Goal: Transaction & Acquisition: Purchase product/service

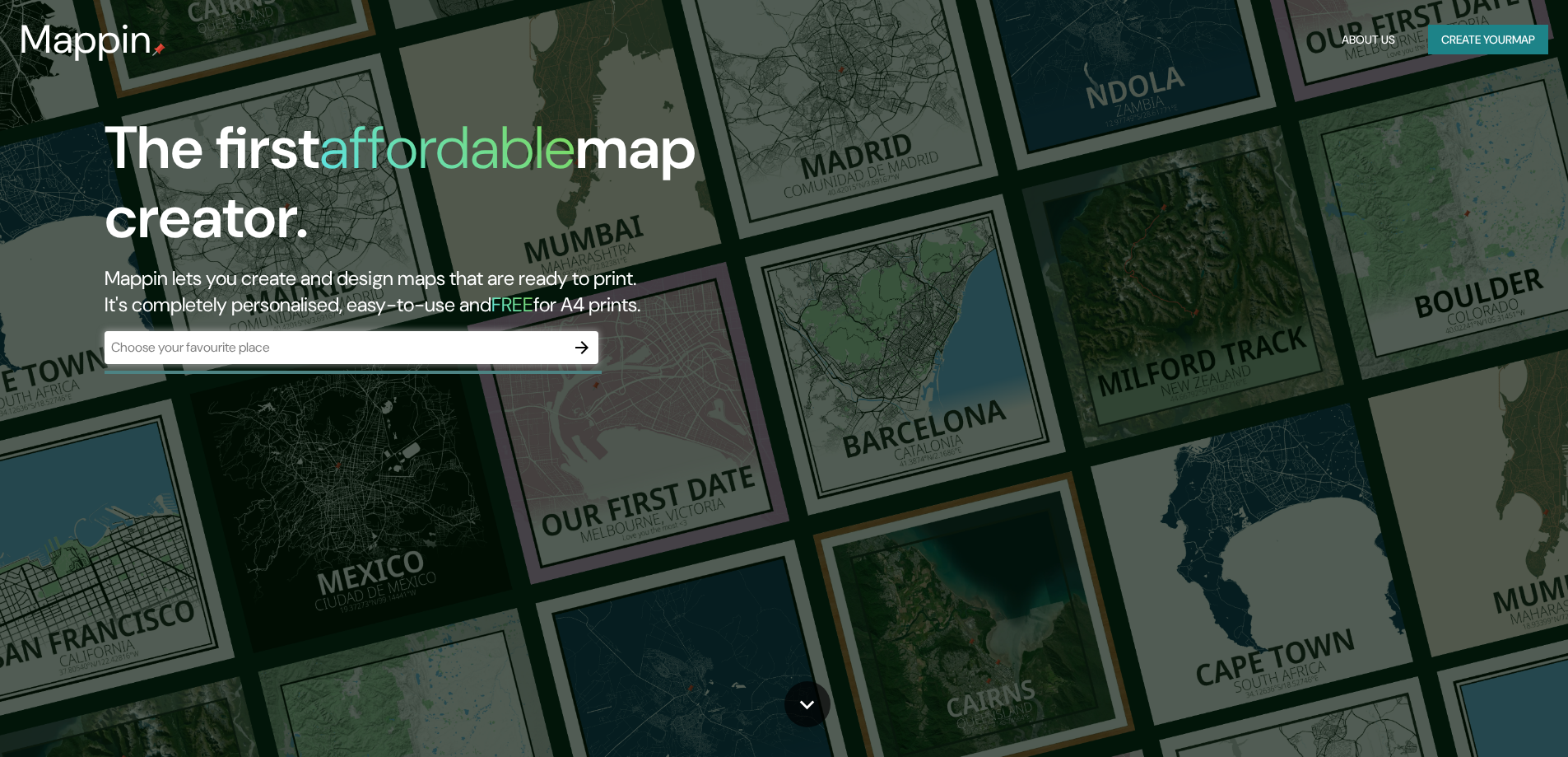
click at [581, 341] on icon "button" at bounding box center [581, 347] width 20 height 20
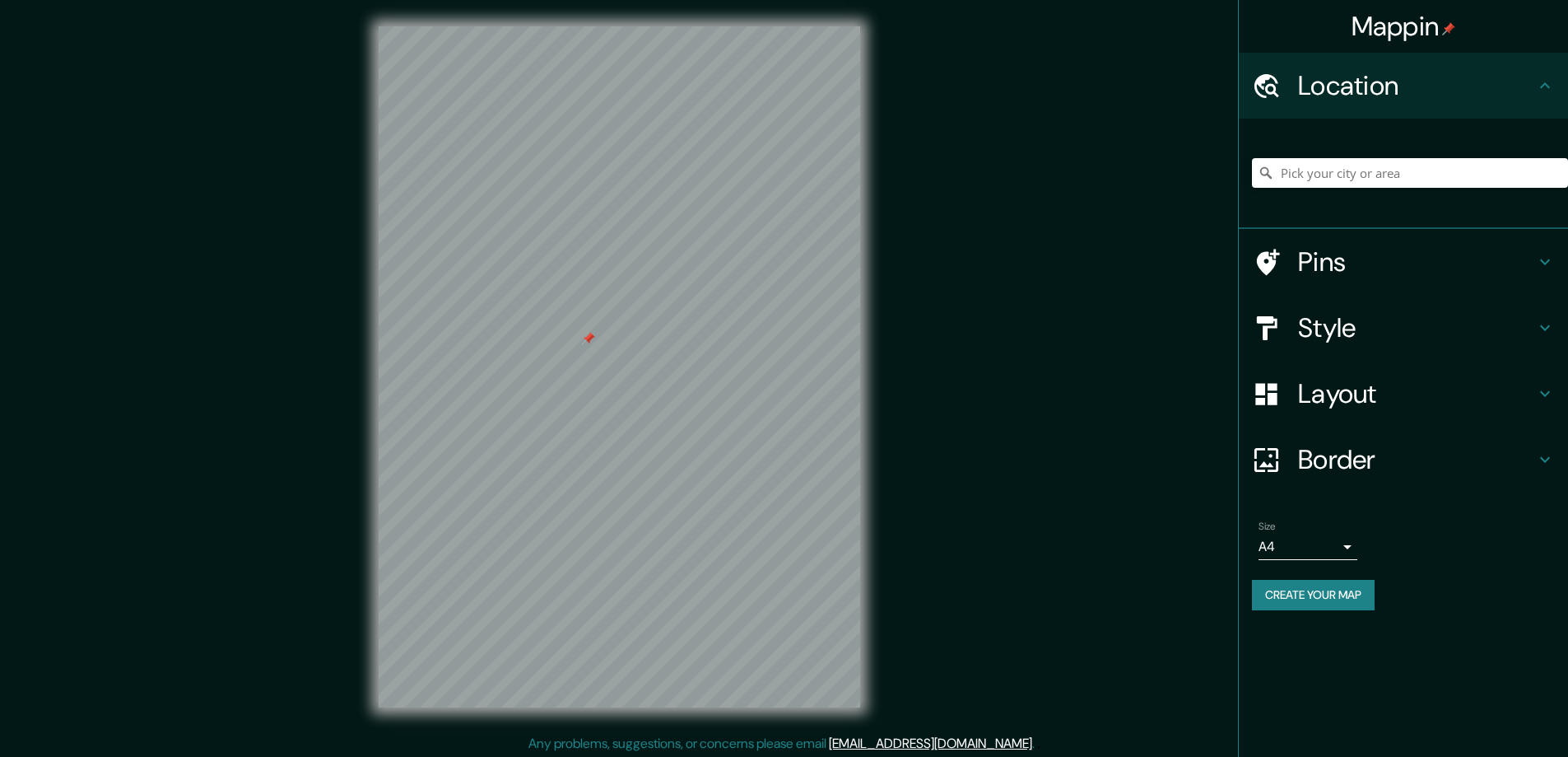
click at [1308, 328] on h4 "Style" at bounding box center [1416, 328] width 237 height 33
click at [1322, 328] on div "Style" at bounding box center [1403, 328] width 330 height 66
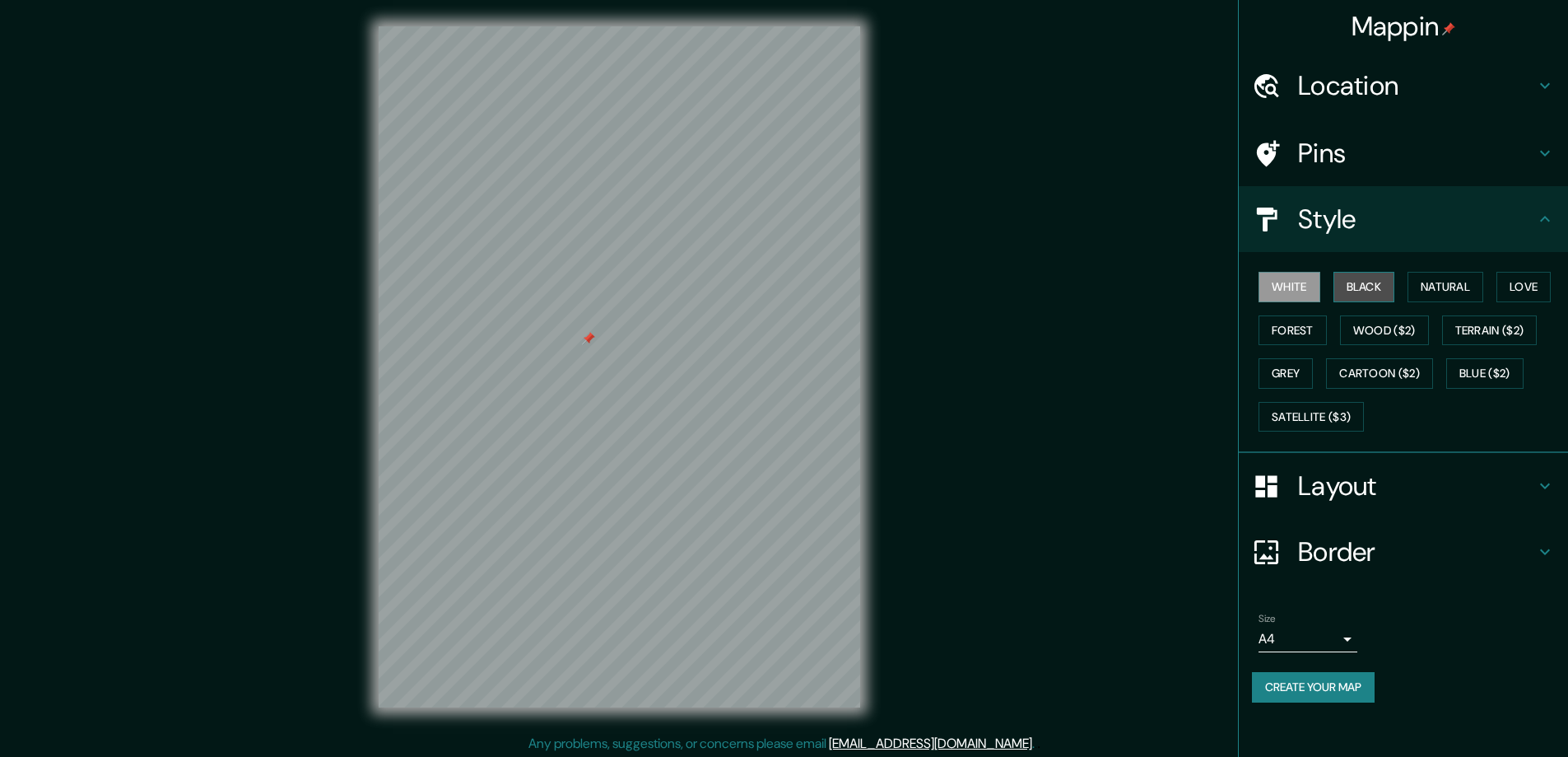
click at [1348, 288] on button "Black" at bounding box center [1364, 287] width 61 height 31
click at [590, 337] on div at bounding box center [589, 338] width 13 height 13
click at [1353, 483] on h4 "Layout" at bounding box center [1416, 486] width 237 height 33
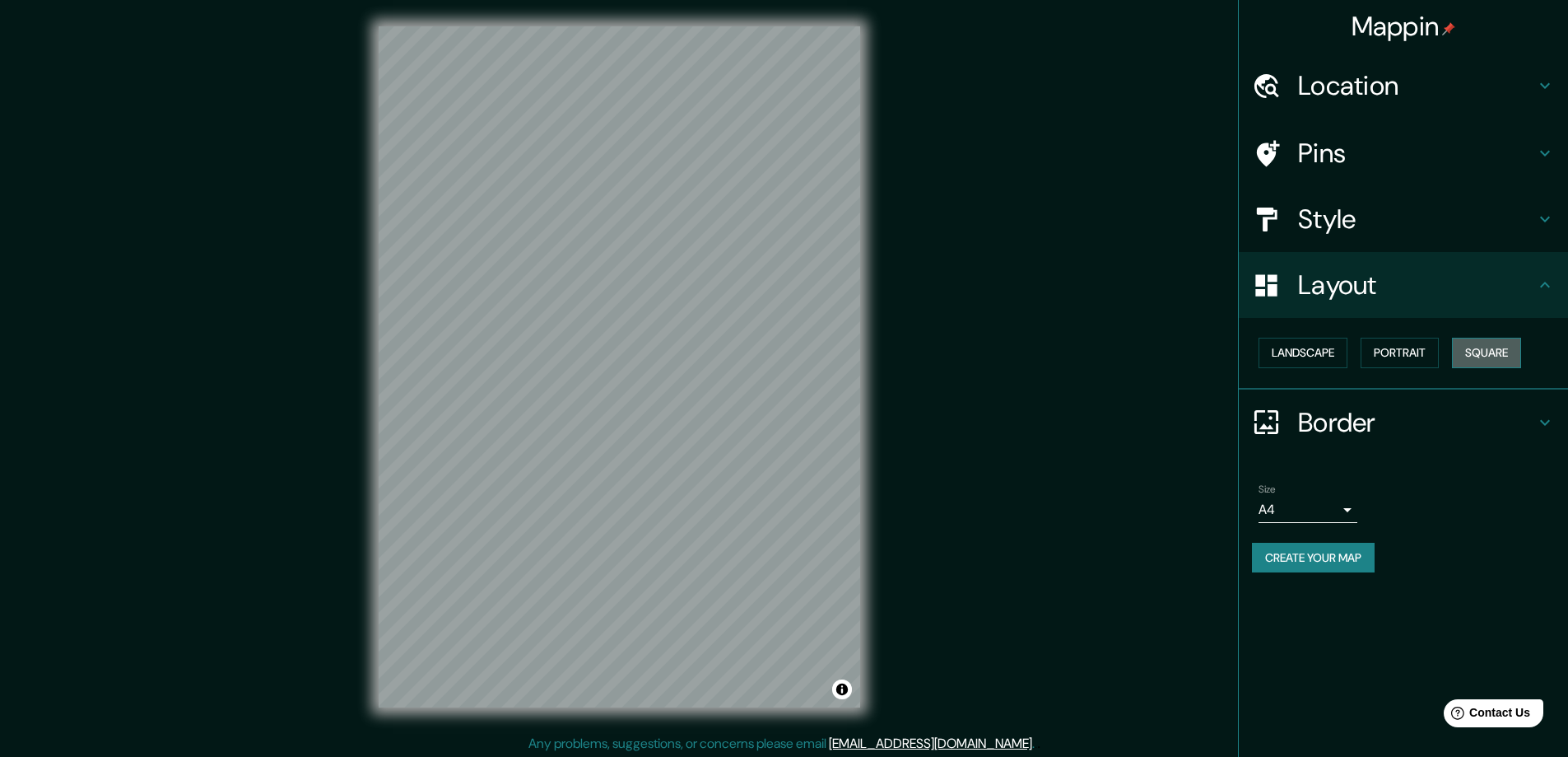
click at [1486, 353] on button "Square" at bounding box center [1487, 353] width 69 height 31
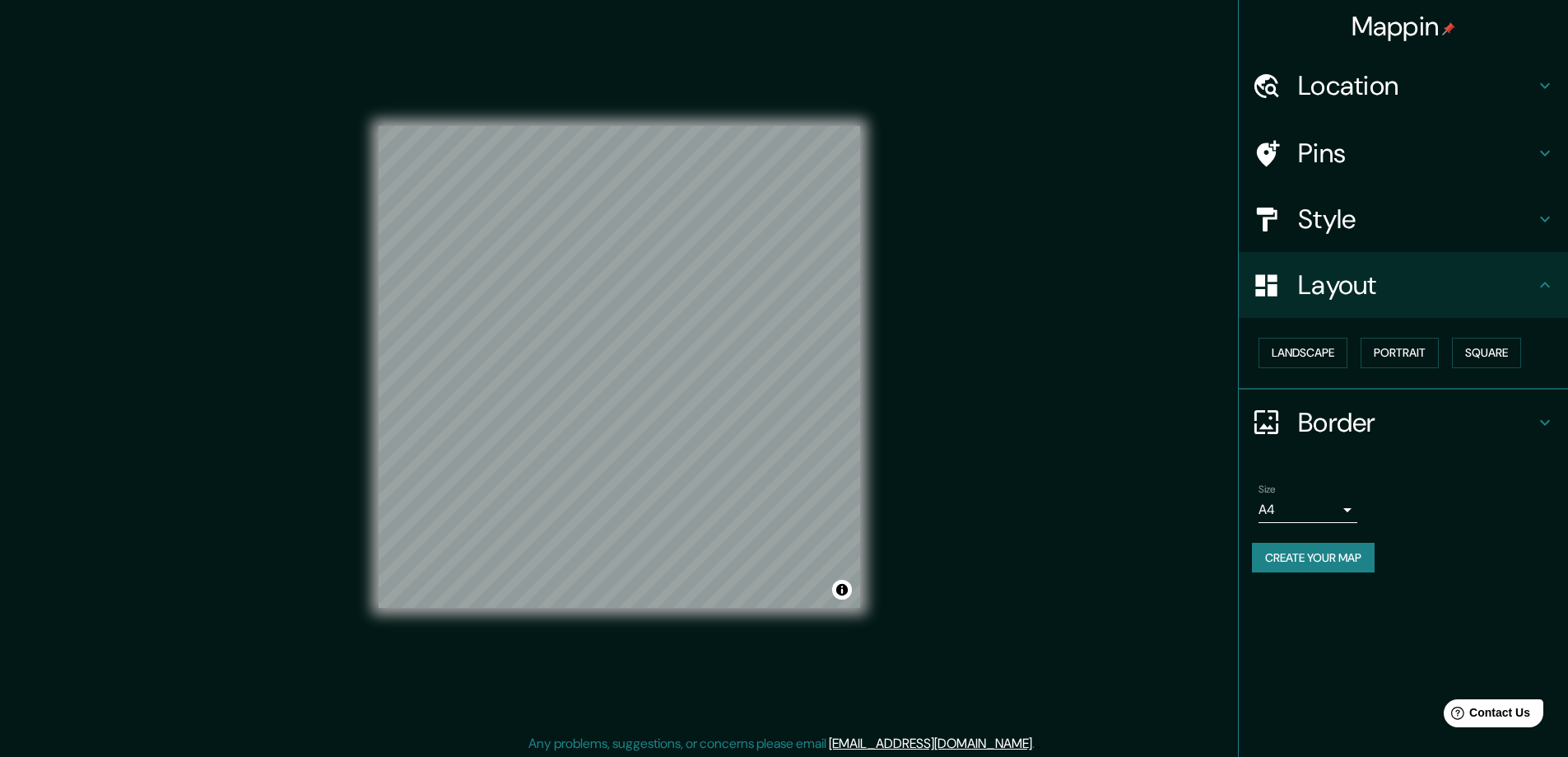
click at [1345, 504] on body "Mappin Location Pins Style Layout Landscape Portrait Square Border Choose a bor…" at bounding box center [784, 378] width 1568 height 757
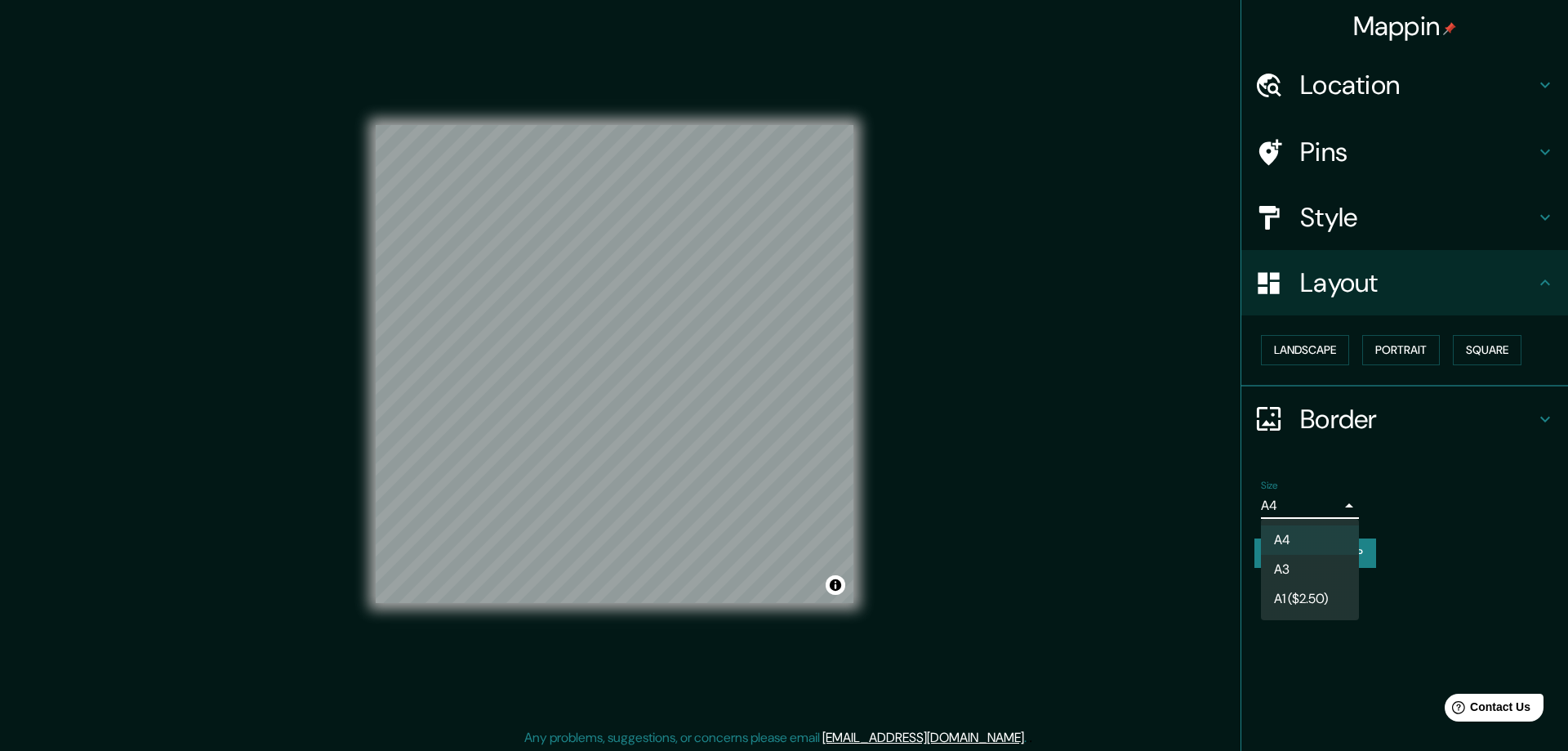
click at [1281, 577] on li "A3" at bounding box center [1310, 569] width 98 height 29
type input "a4"
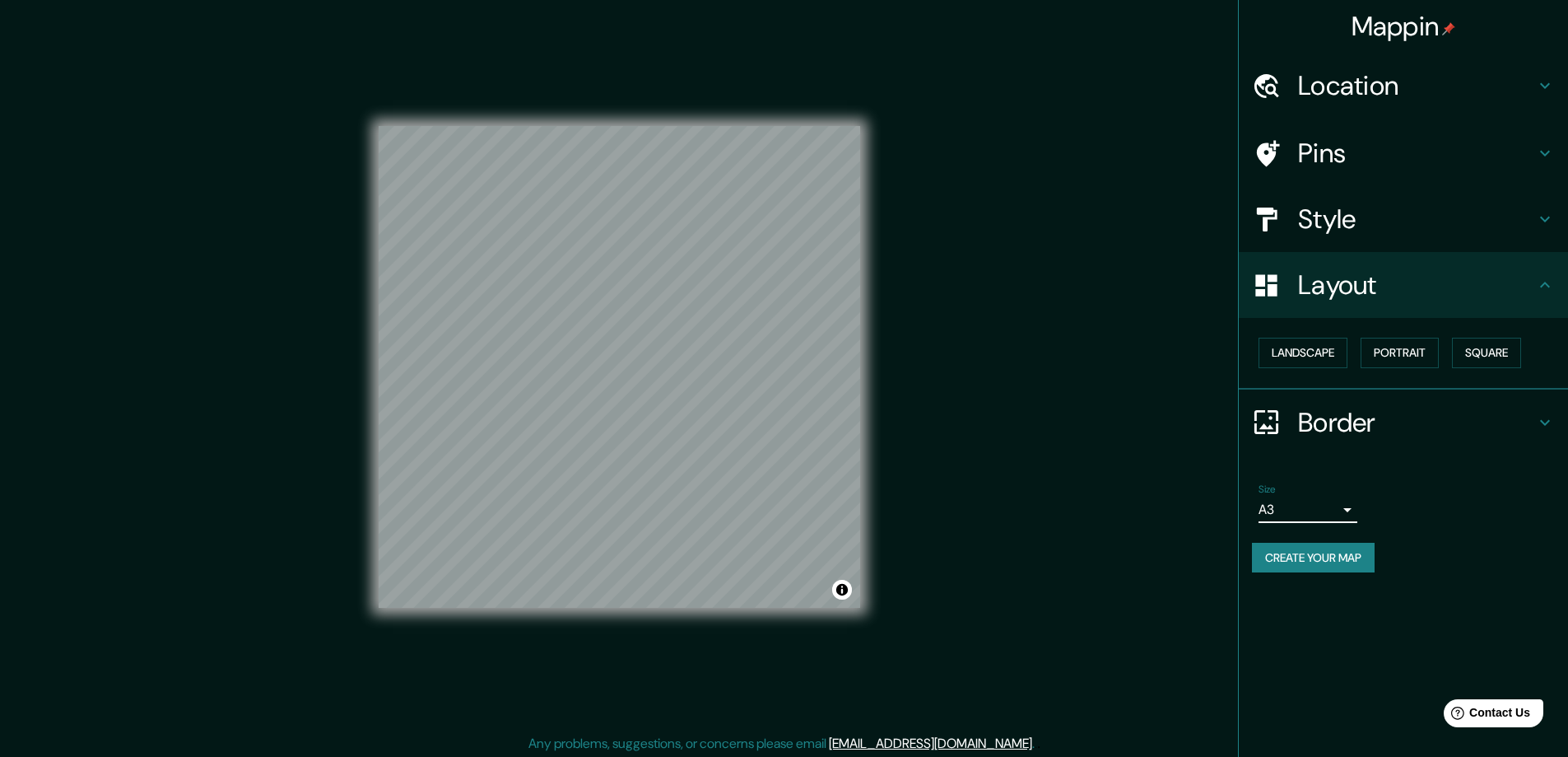
click at [1296, 89] on div at bounding box center [1275, 86] width 46 height 29
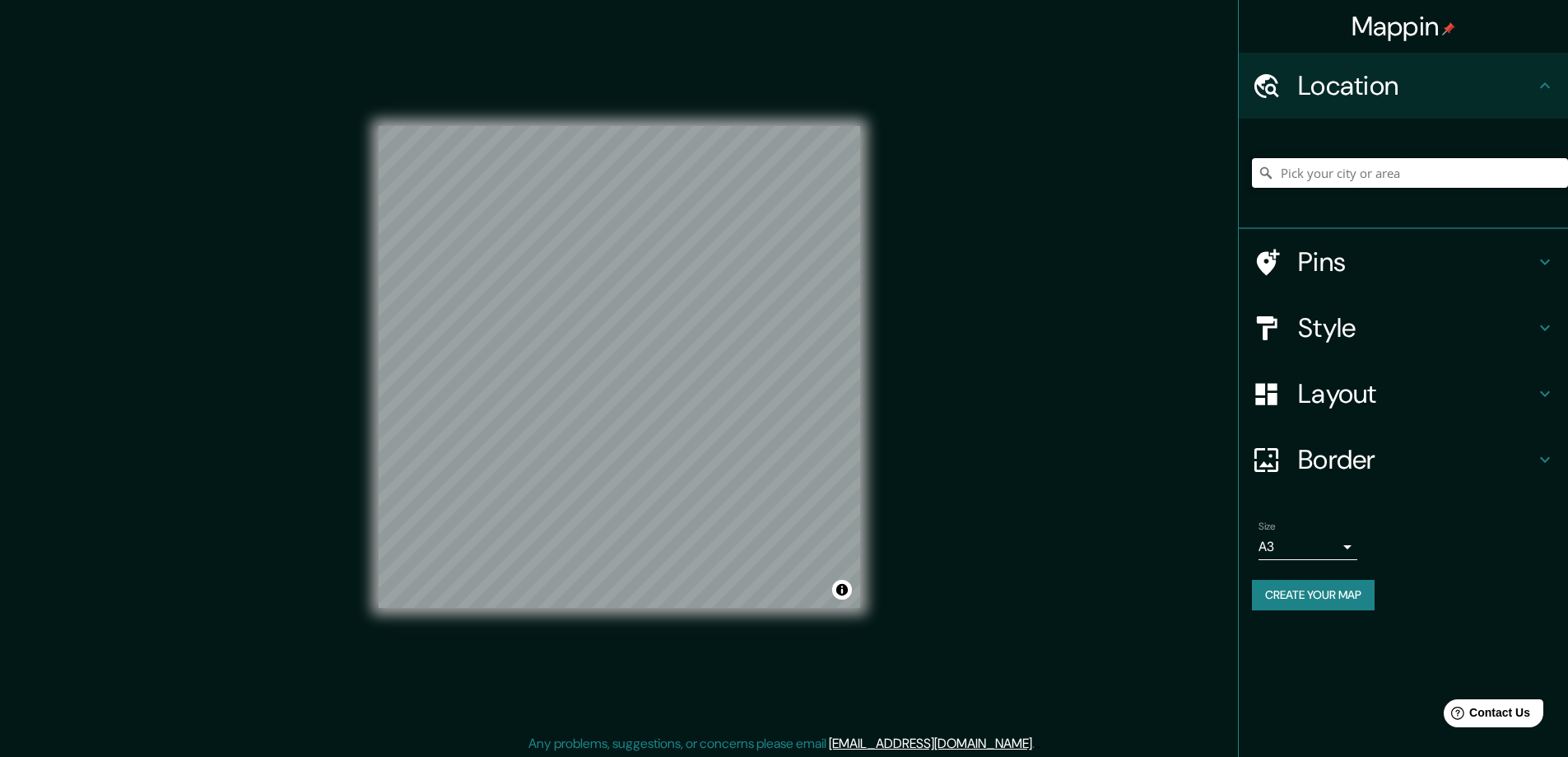
paste input "[STREET_ADDRESS][PERSON_NAME]"
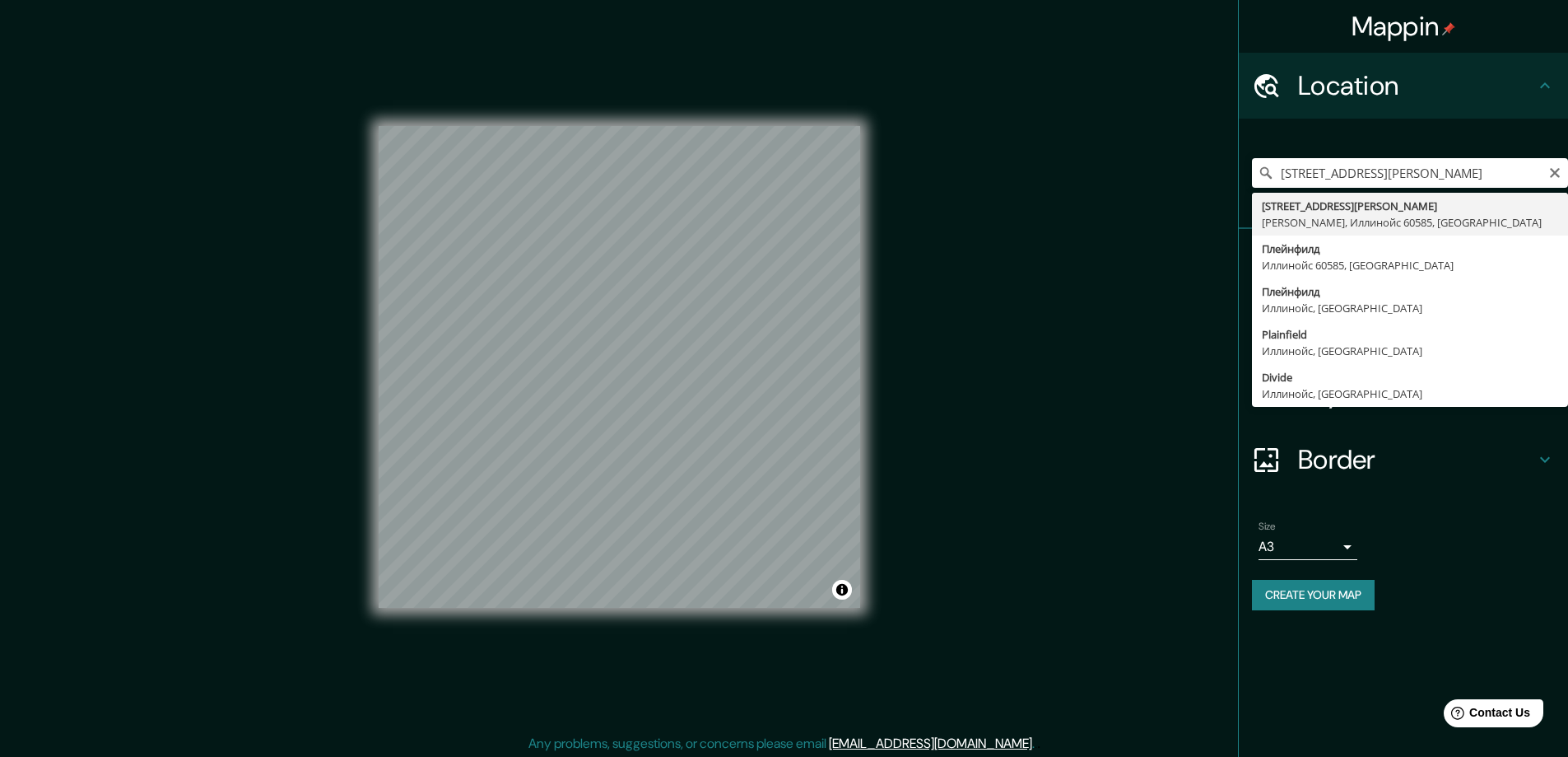
type input "[STREET_ADDRESS][PERSON_NAME]"
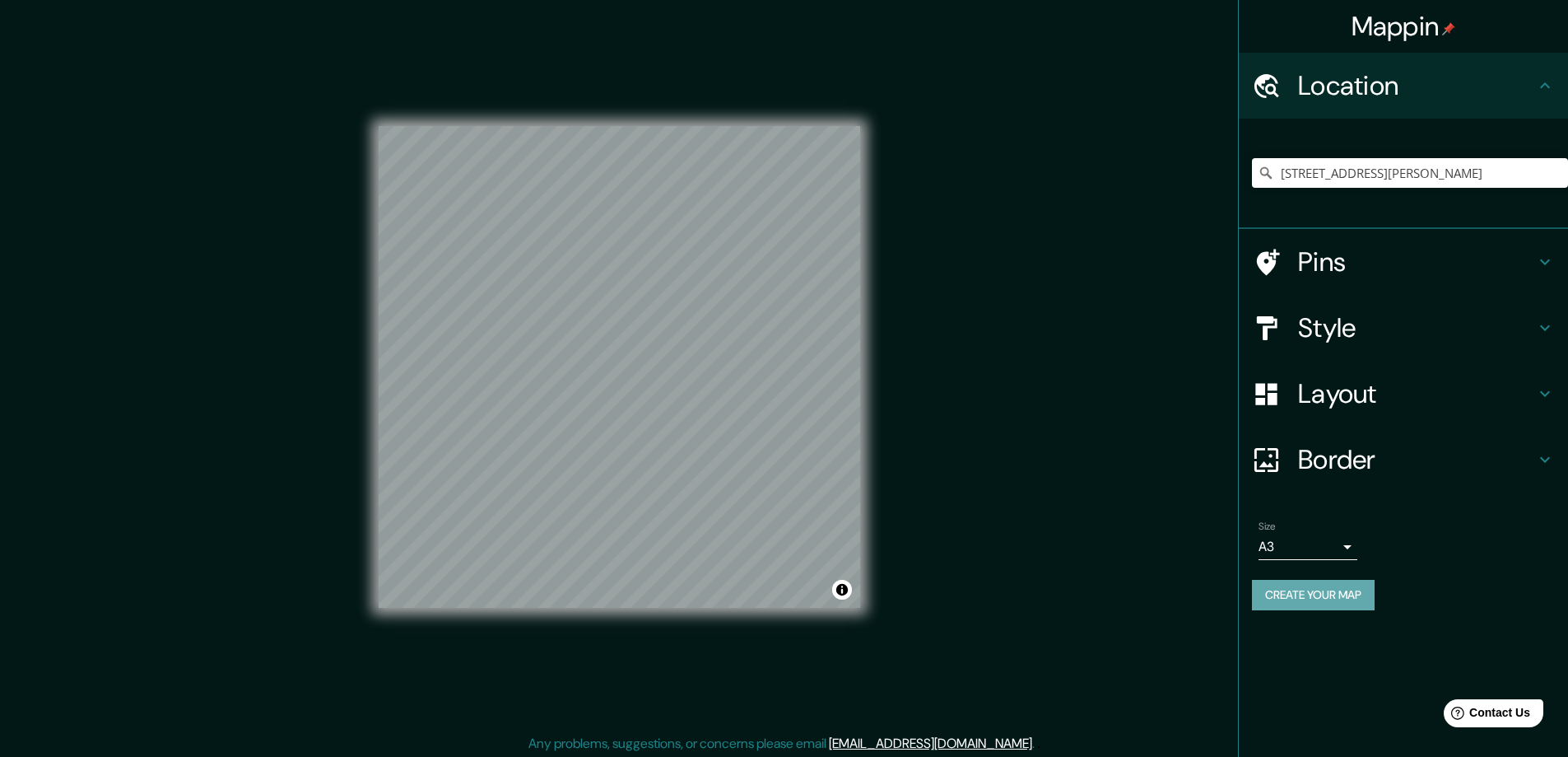
click at [1295, 597] on button "Create your map" at bounding box center [1313, 595] width 123 height 31
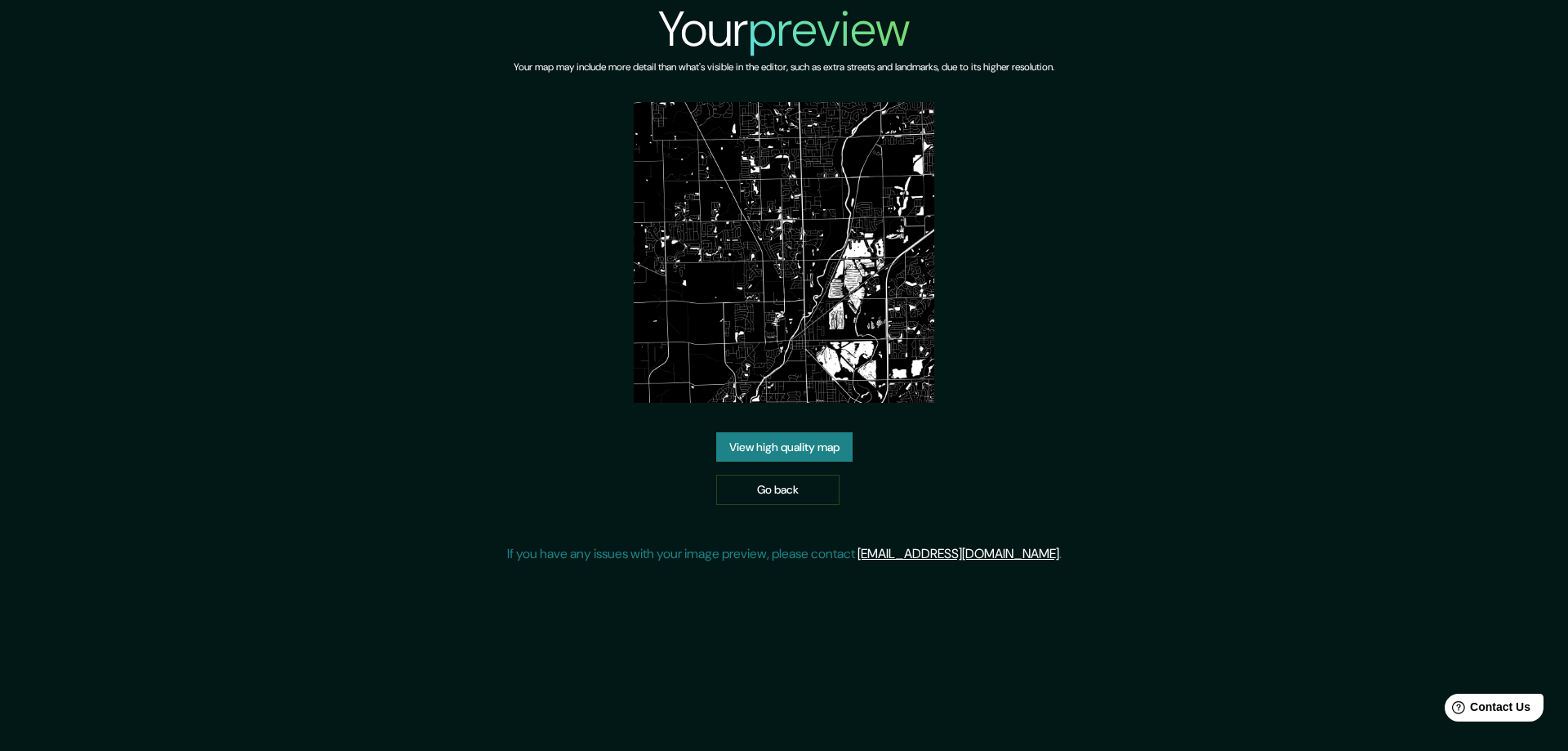
click at [743, 445] on link "View high quality map" at bounding box center [785, 448] width 137 height 30
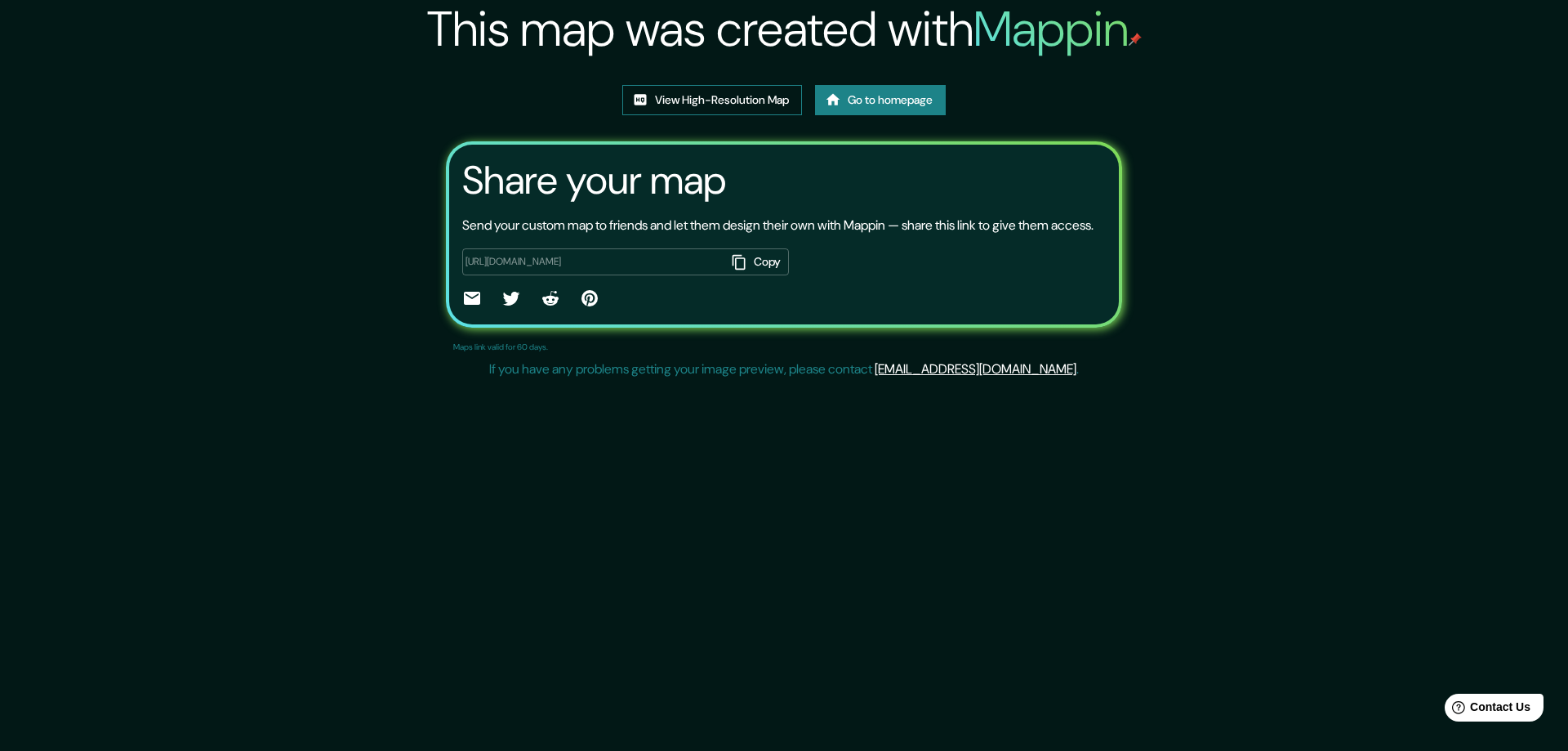
click at [679, 100] on link "View High-Resolution Map" at bounding box center [712, 100] width 180 height 30
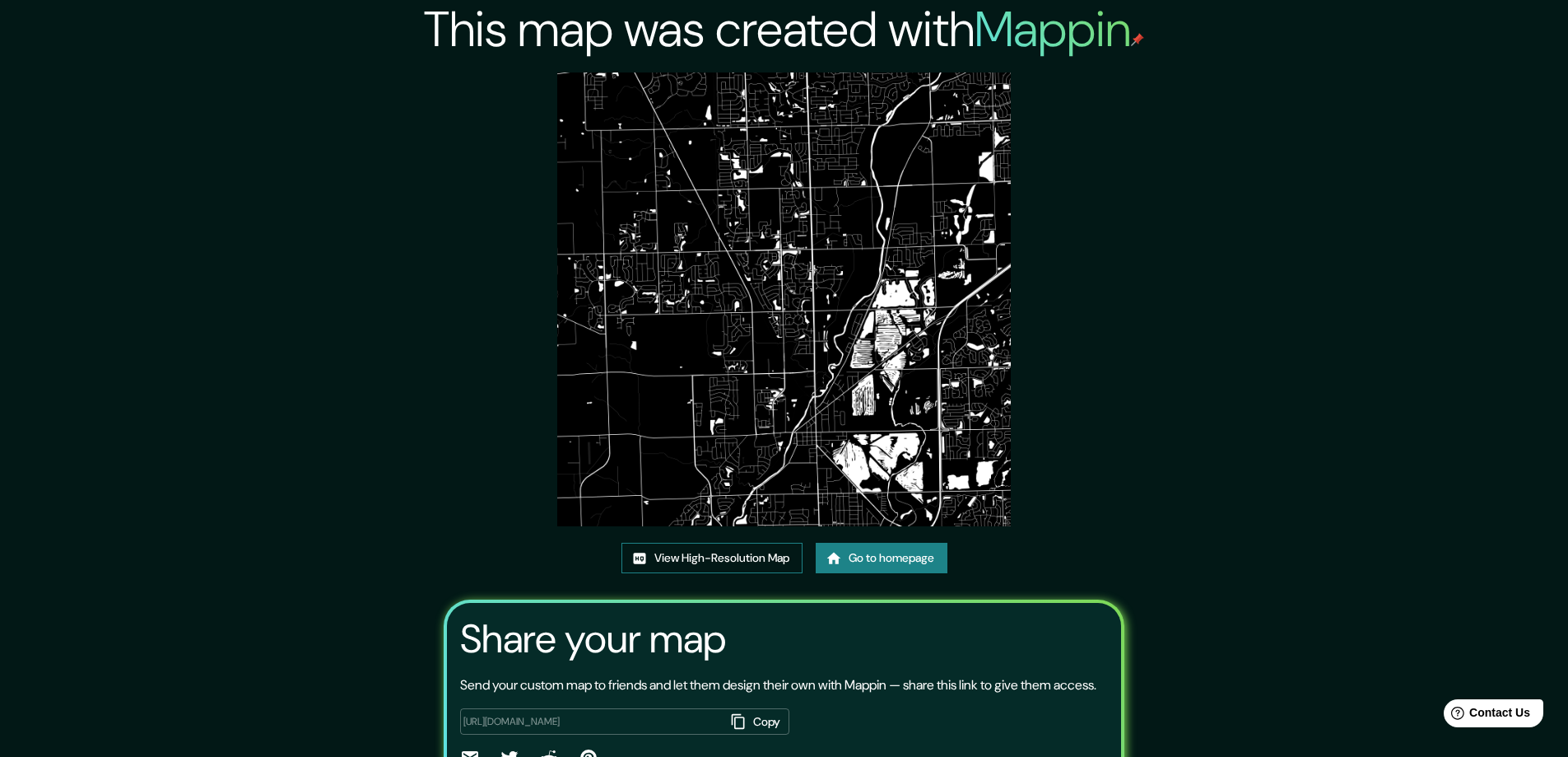
click at [705, 558] on link "View High-Resolution Map" at bounding box center [712, 558] width 181 height 31
click at [874, 556] on link "Go to homepage" at bounding box center [881, 558] width 131 height 31
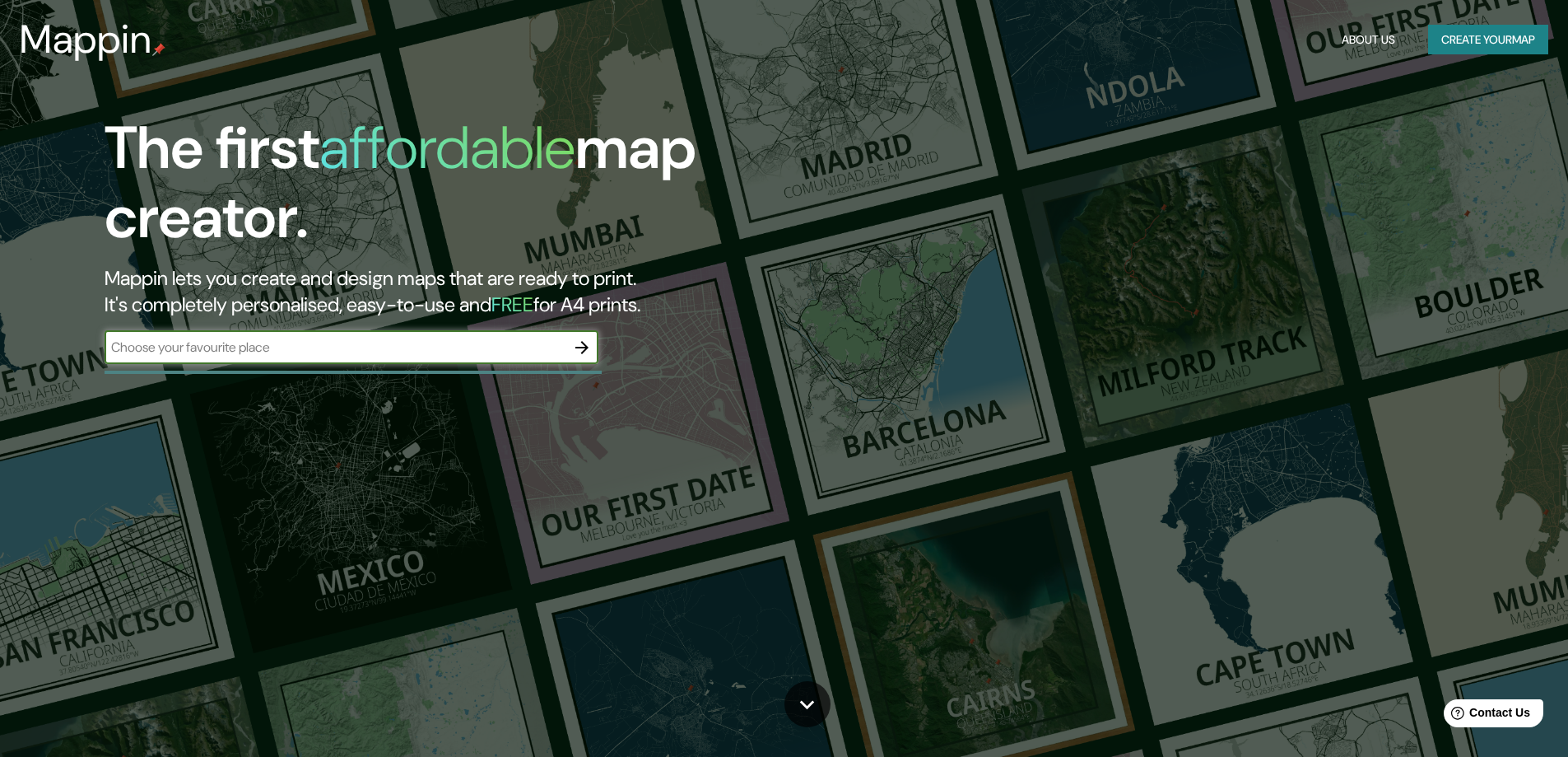
click at [839, 555] on div "The first affordable map creator. Mappin lets you create and design maps that a…" at bounding box center [784, 378] width 1568 height 757
click at [868, 557] on div "The first affordable map creator. Mappin lets you create and design maps that a…" at bounding box center [784, 378] width 1568 height 757
click at [579, 346] on icon "button" at bounding box center [581, 347] width 20 height 20
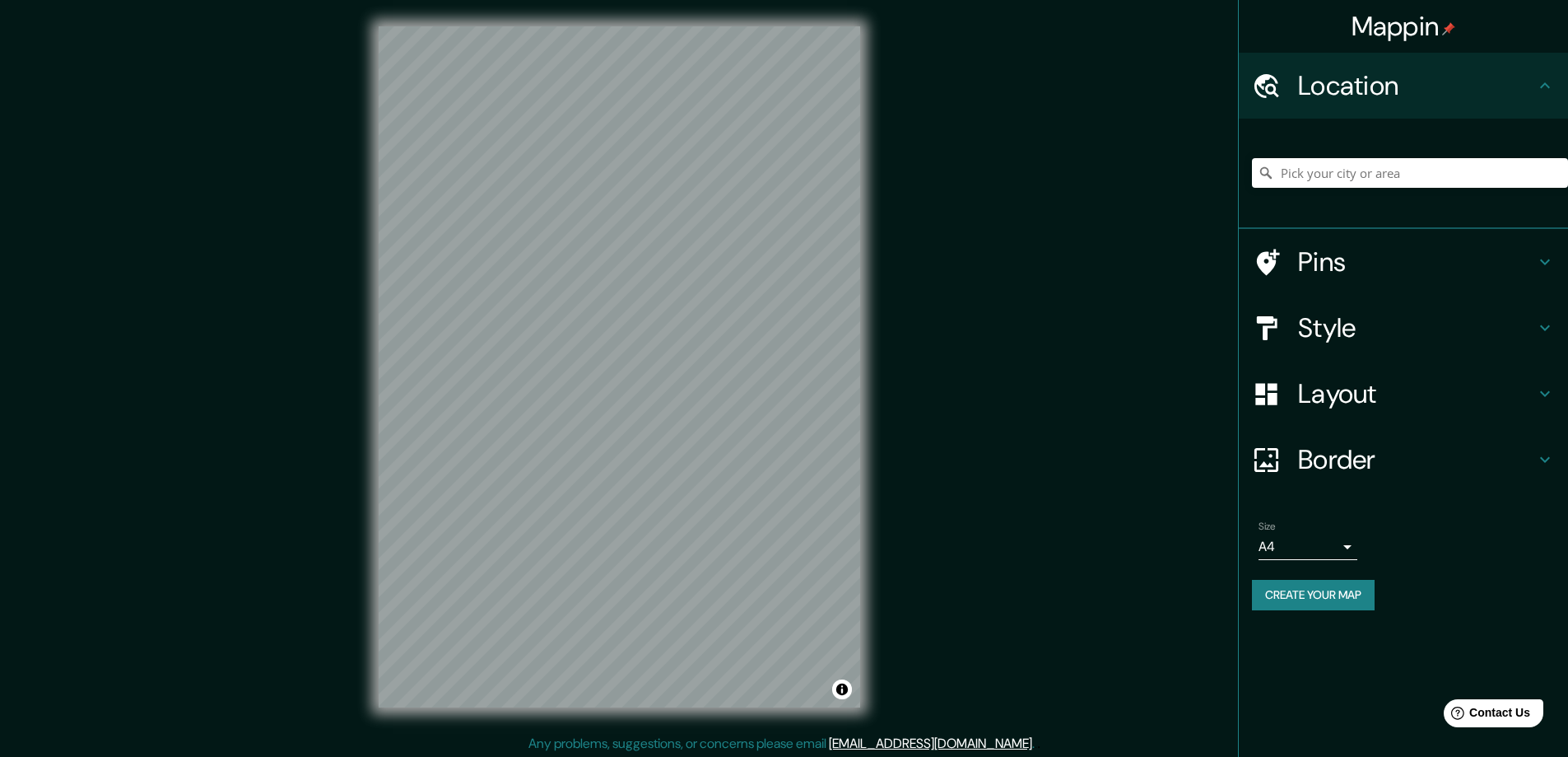
click at [1148, 94] on div "Mappin Location Pins Style Layout Border Choose a border. Hint : you can make l…" at bounding box center [784, 379] width 1568 height 760
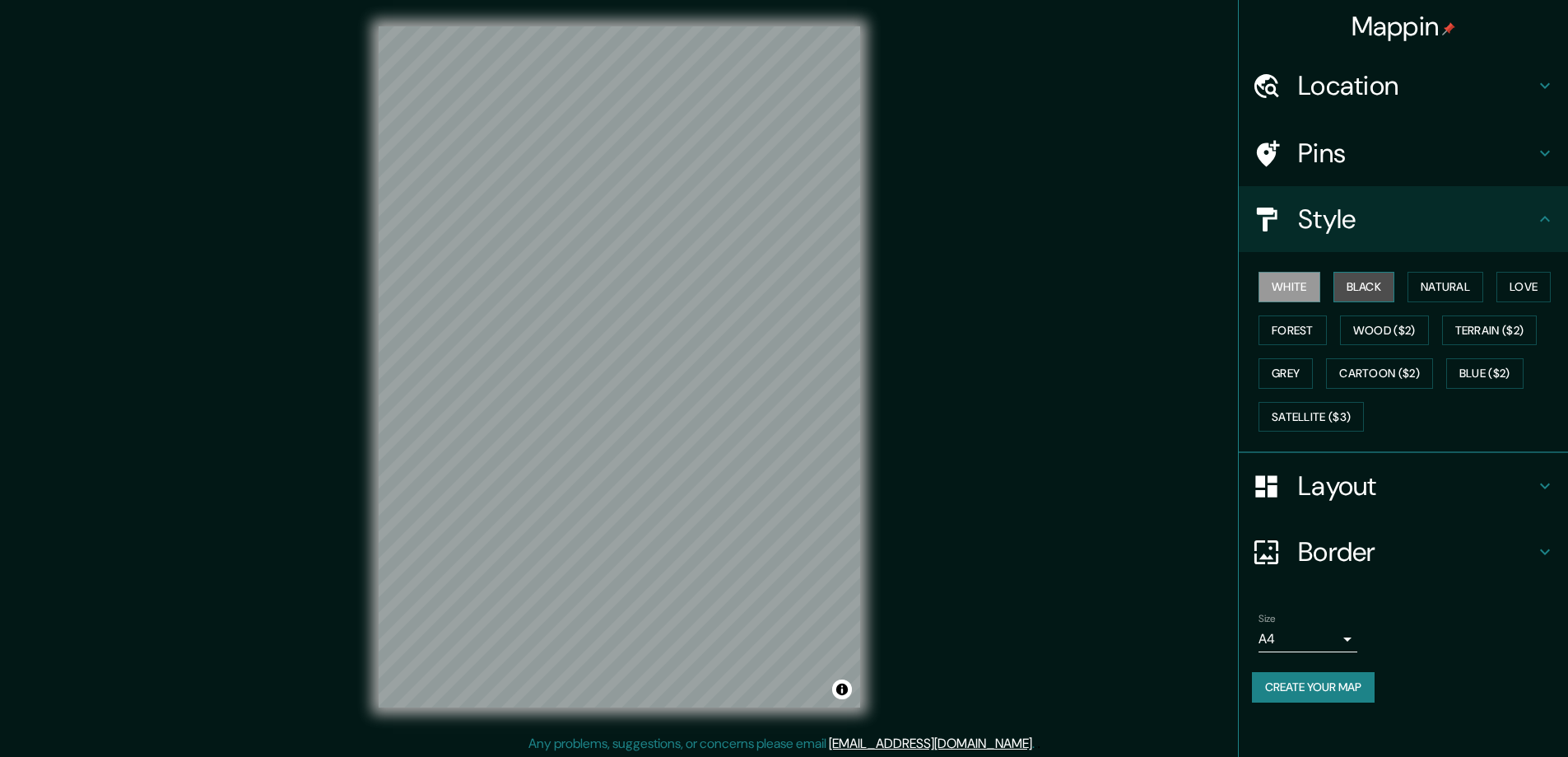
click at [1355, 287] on button "Black" at bounding box center [1364, 287] width 61 height 31
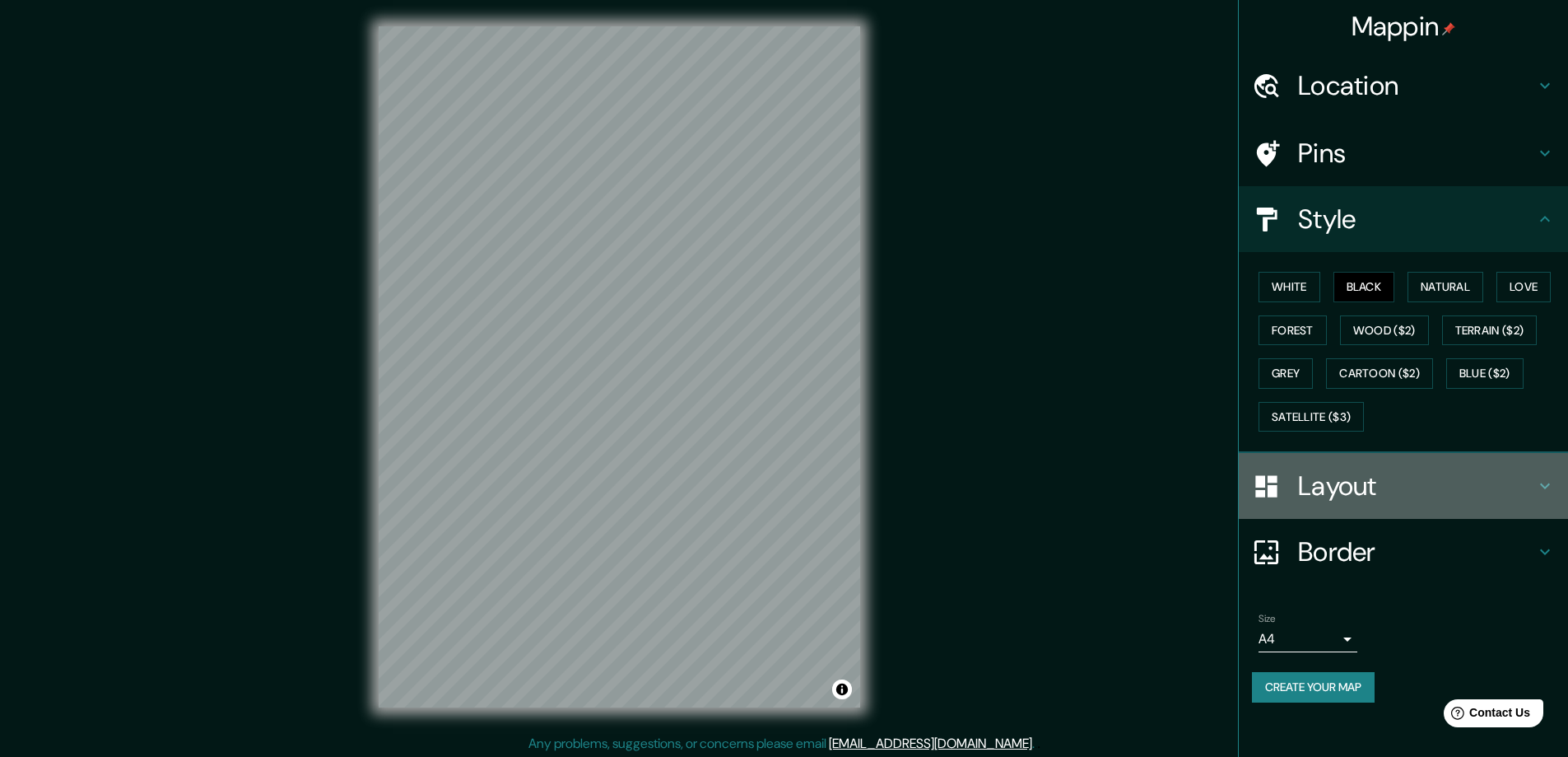
click at [1329, 483] on h4 "Layout" at bounding box center [1416, 486] width 237 height 33
